Goal: Information Seeking & Learning: Learn about a topic

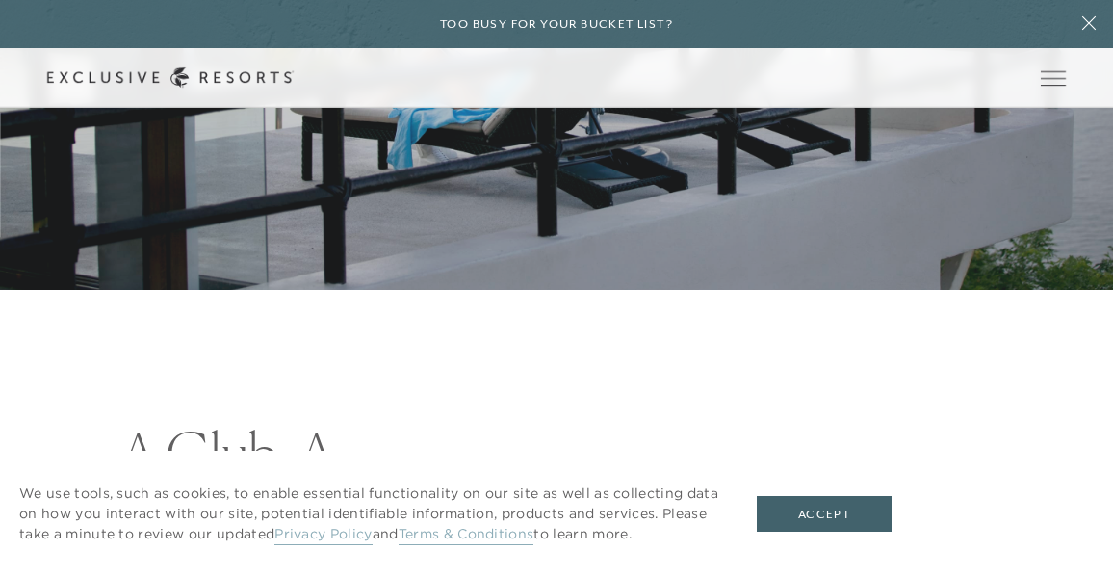
scroll to position [289, 0]
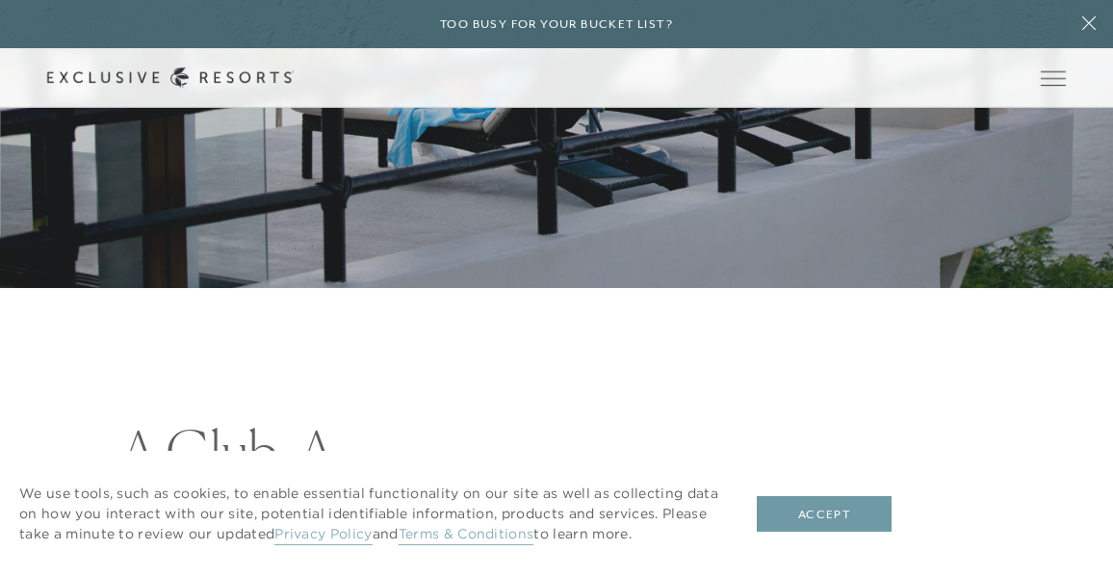
click at [832, 519] on button "Accept" at bounding box center [824, 514] width 135 height 37
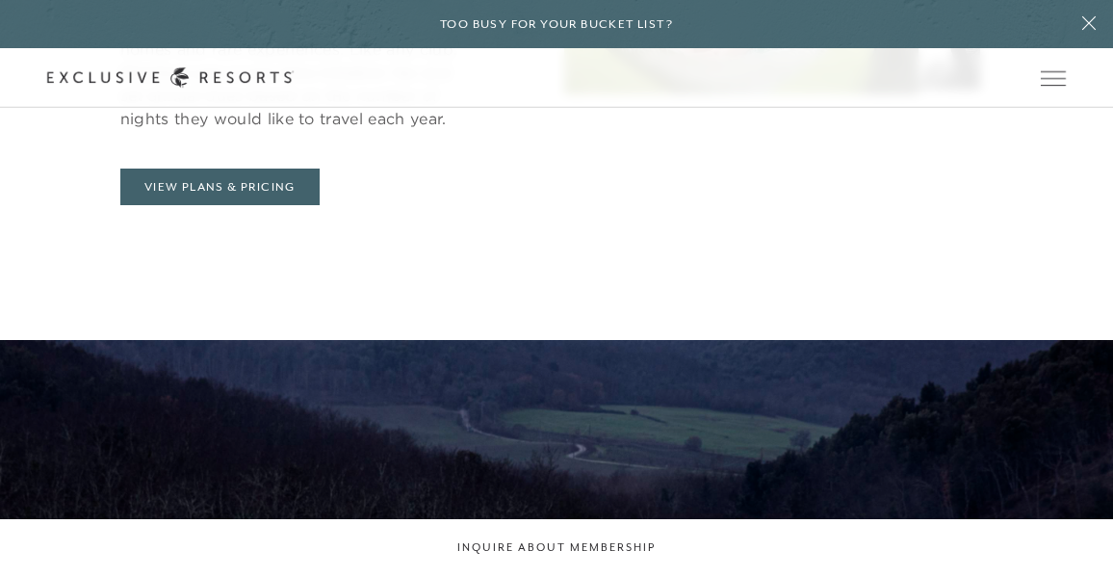
scroll to position [973, 0]
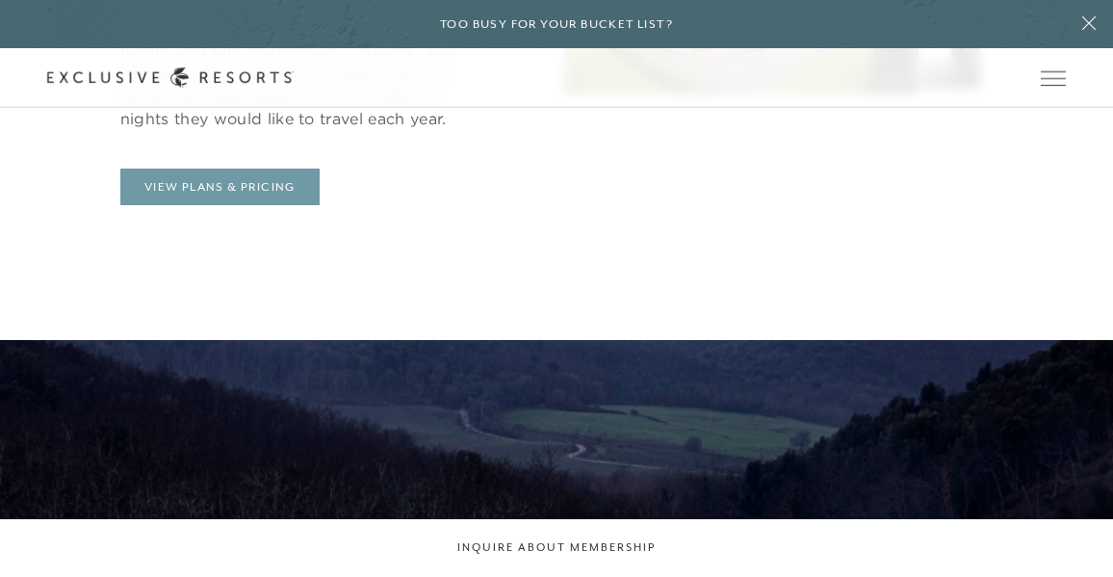
click at [250, 199] on link "View Plans & Pricing" at bounding box center [219, 187] width 199 height 37
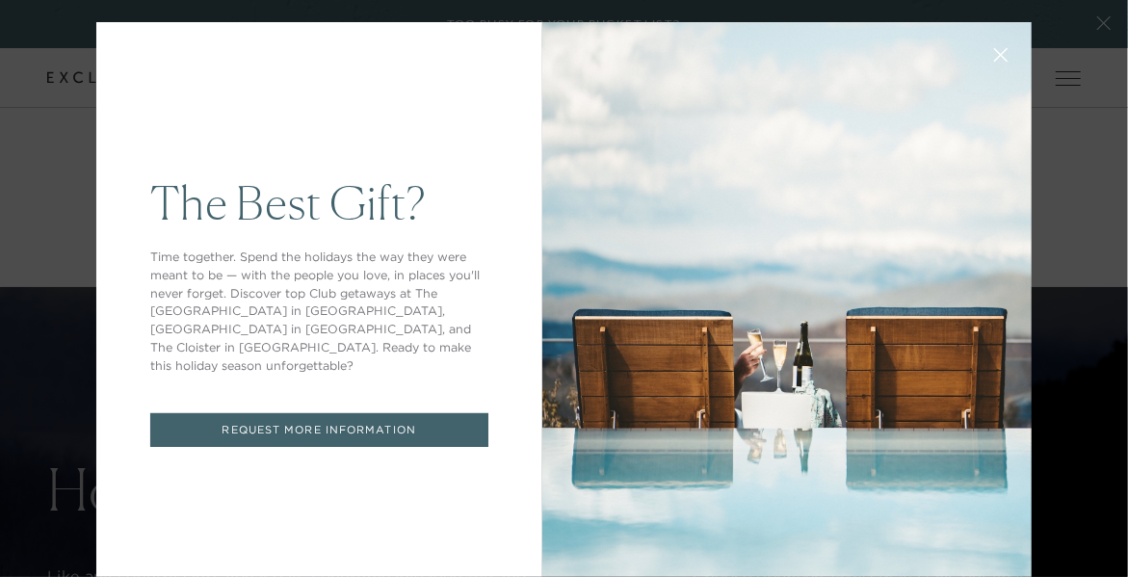
click at [994, 52] on icon at bounding box center [1001, 55] width 14 height 14
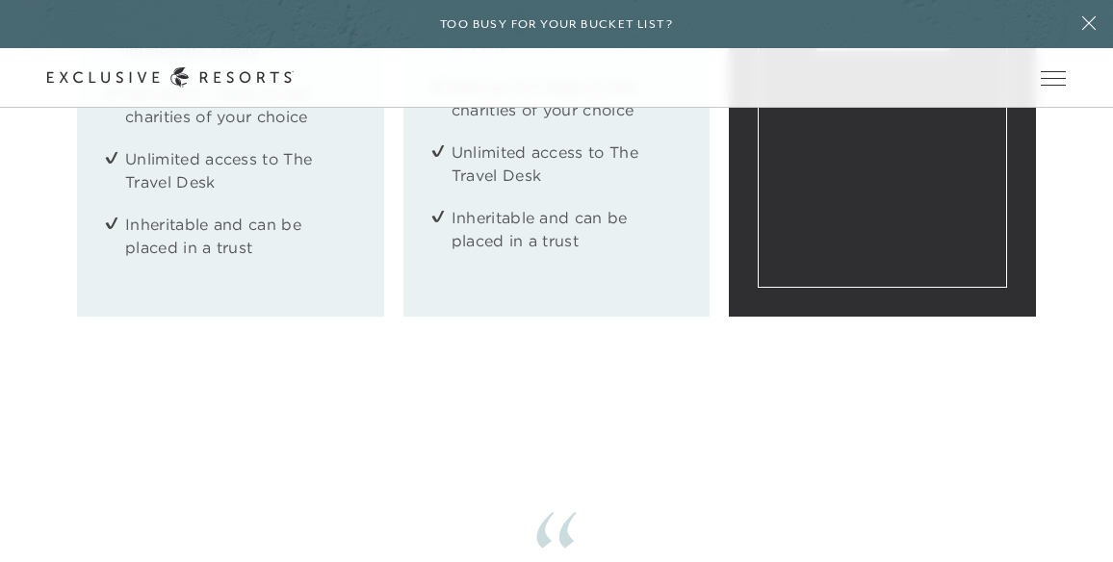
scroll to position [2537, 0]
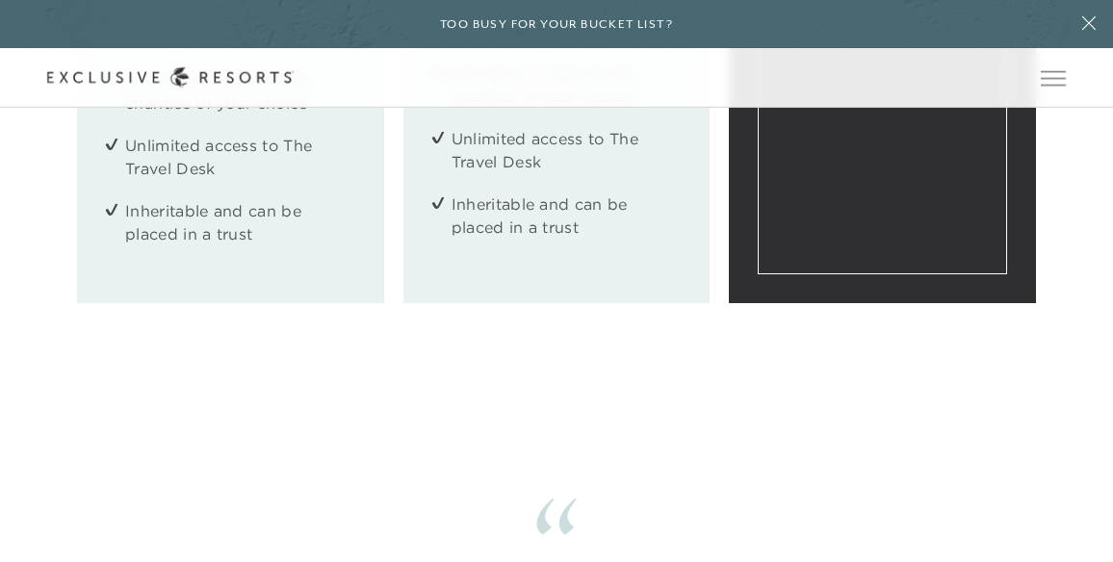
click at [1079, 39] on button at bounding box center [1089, 24] width 48 height 48
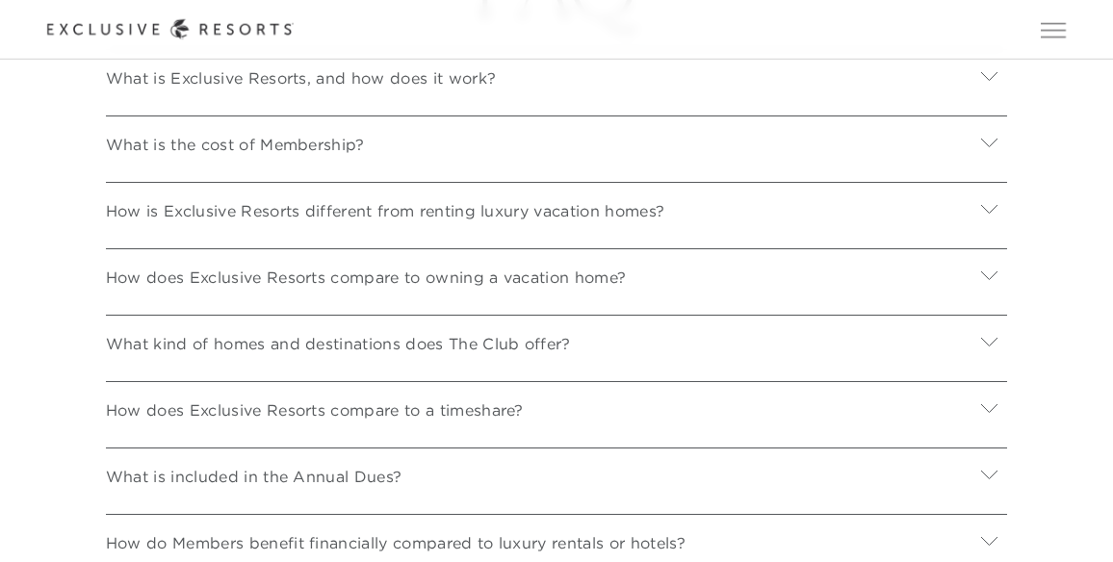
scroll to position [6359, 0]
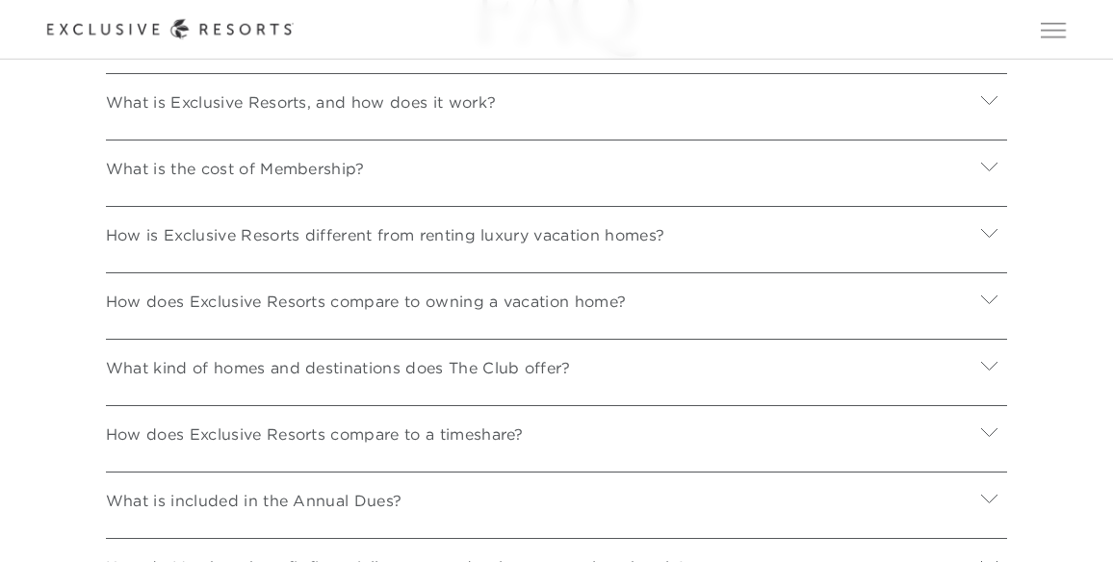
click at [984, 175] on icon at bounding box center [989, 166] width 18 height 18
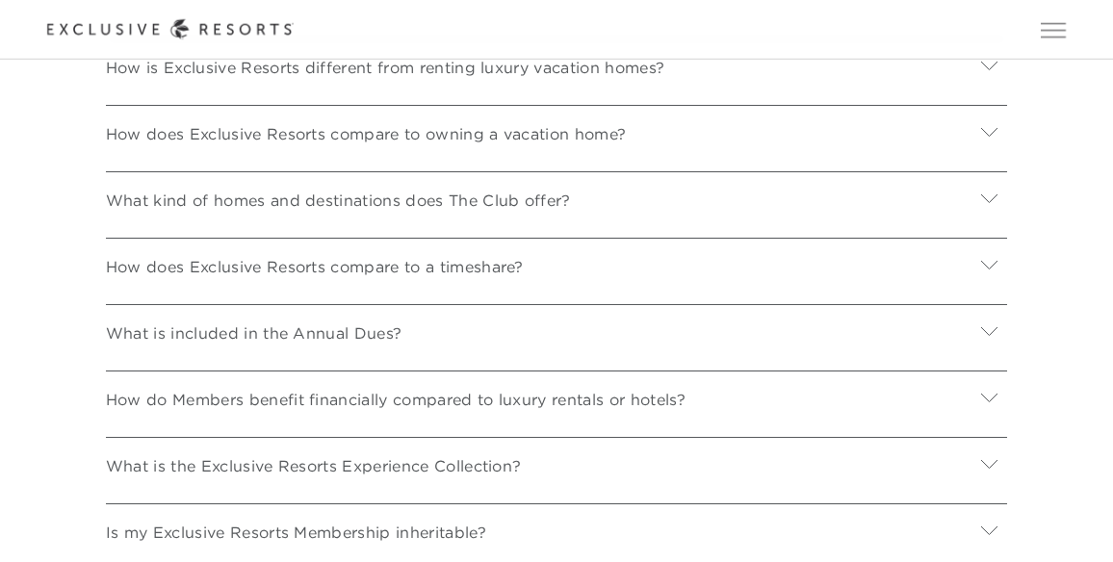
scroll to position [6840, 0]
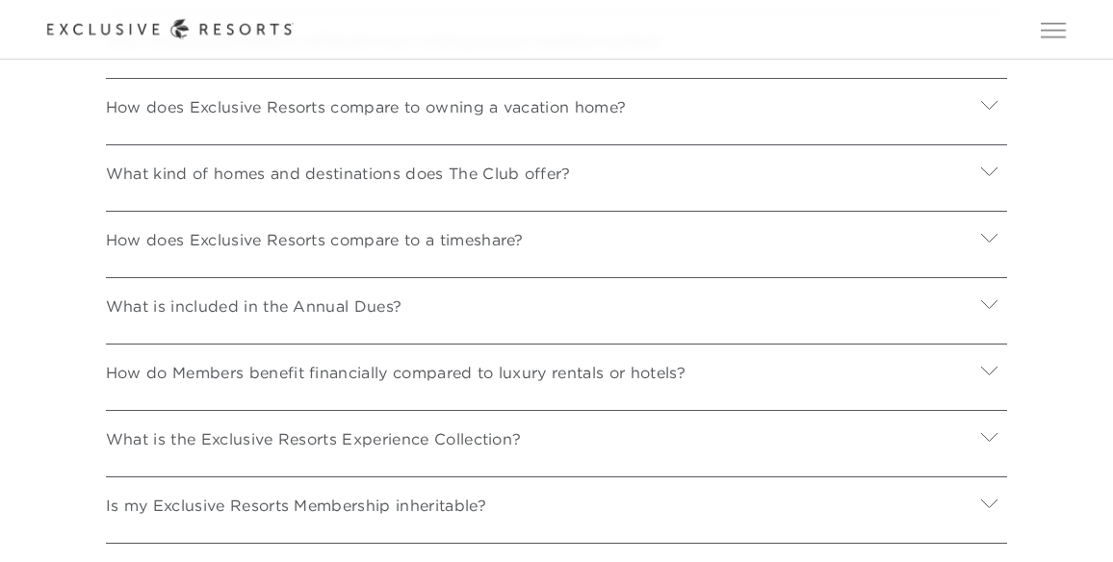
click at [994, 329] on div at bounding box center [990, 306] width 36 height 46
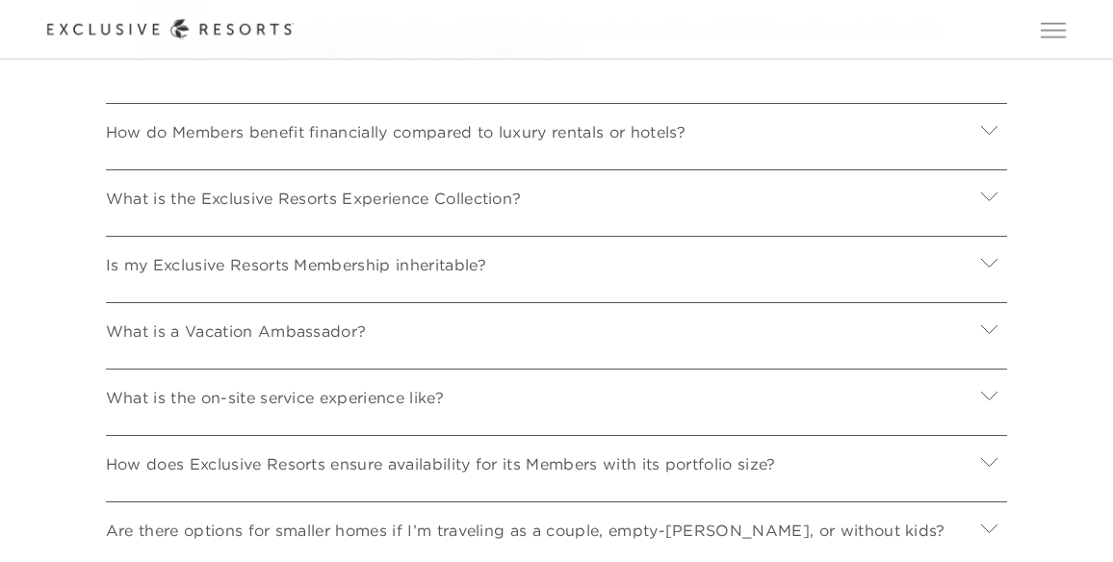
scroll to position [7462, 0]
click at [1004, 157] on div at bounding box center [990, 134] width 36 height 46
